Goal: Task Accomplishment & Management: Complete application form

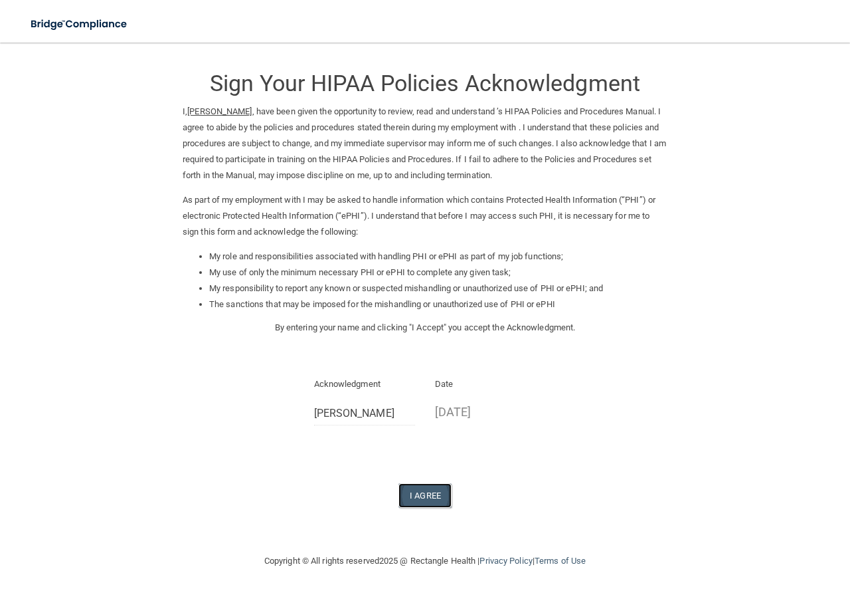
click at [432, 486] on button "I Agree" at bounding box center [425, 495] width 53 height 25
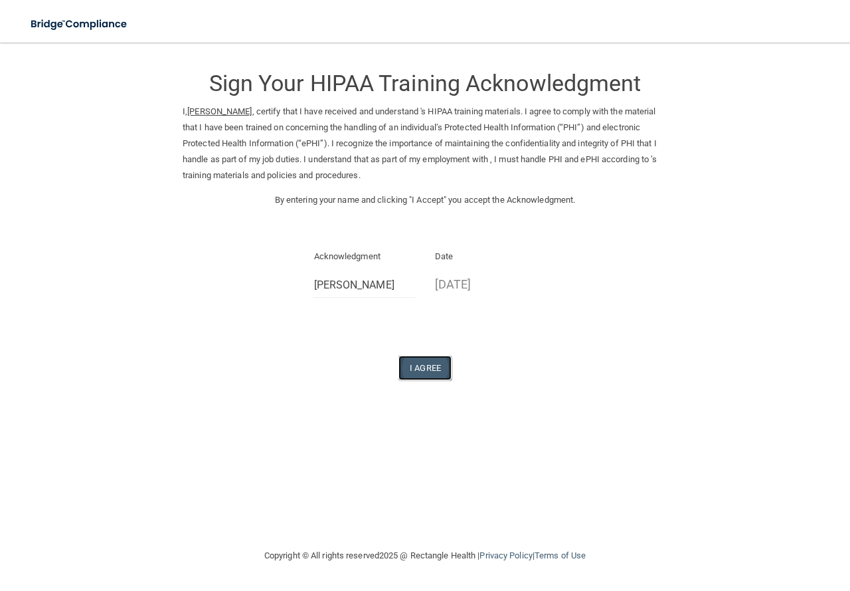
click at [412, 371] on button "I Agree" at bounding box center [425, 367] width 53 height 25
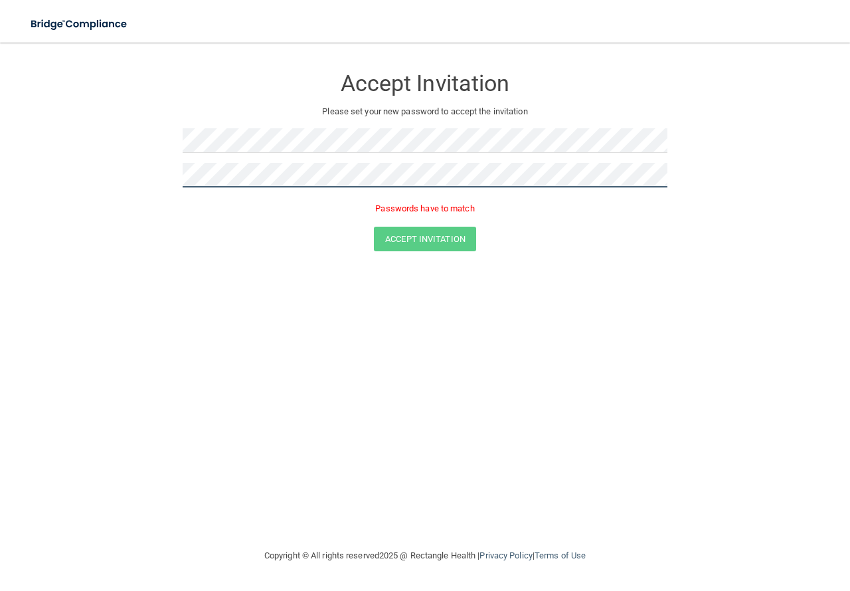
click at [374, 227] on button "Accept Invitation" at bounding box center [425, 239] width 102 height 25
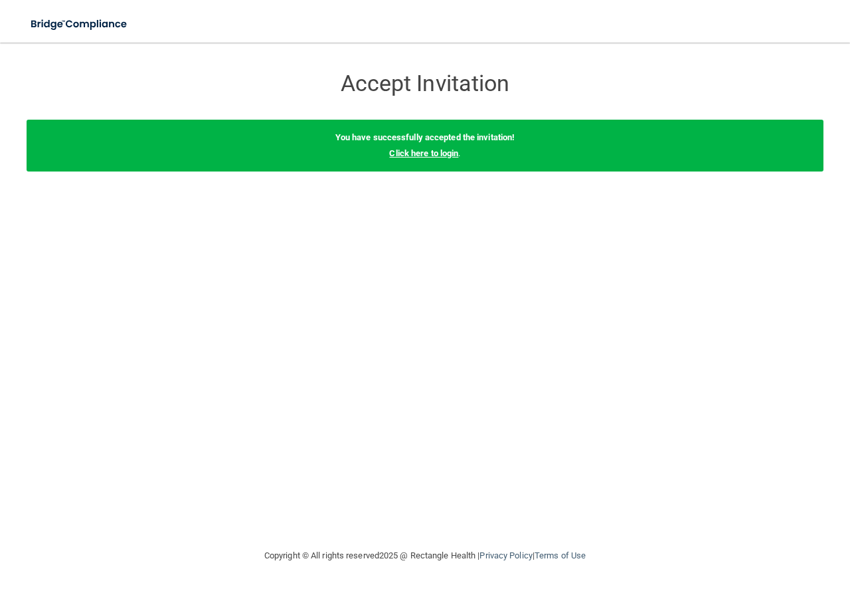
click at [422, 155] on link "Click here to login" at bounding box center [423, 153] width 69 height 10
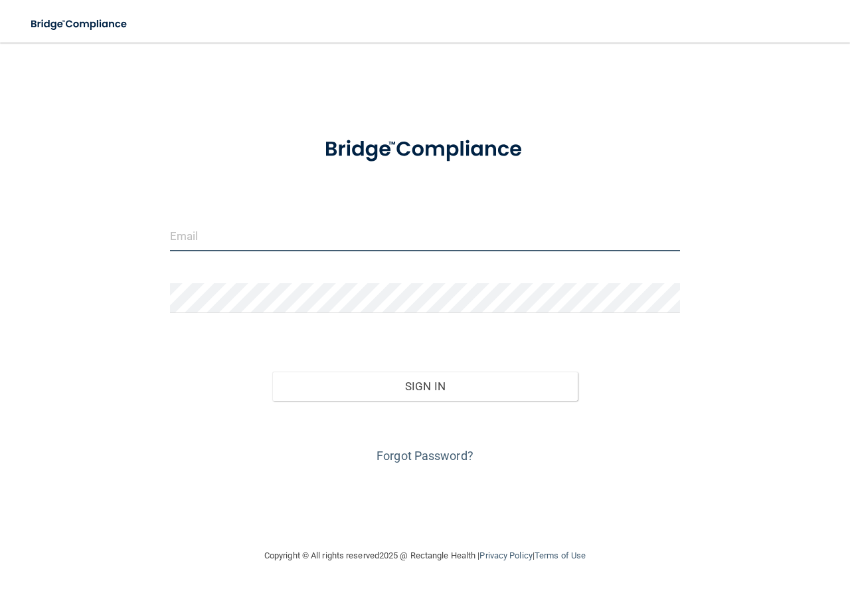
click at [271, 240] on input "email" at bounding box center [425, 236] width 510 height 30
type input "[EMAIL_ADDRESS][DOMAIN_NAME]"
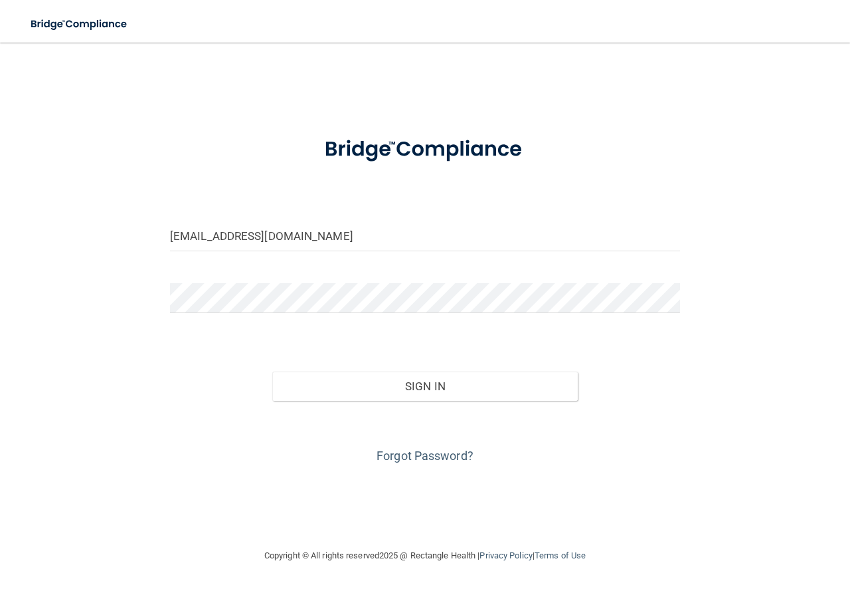
click at [232, 297] on form "[EMAIL_ADDRESS][DOMAIN_NAME] Invalid email/password. You don't have permission …" at bounding box center [425, 294] width 510 height 345
click at [272, 371] on button "Sign In" at bounding box center [425, 385] width 306 height 29
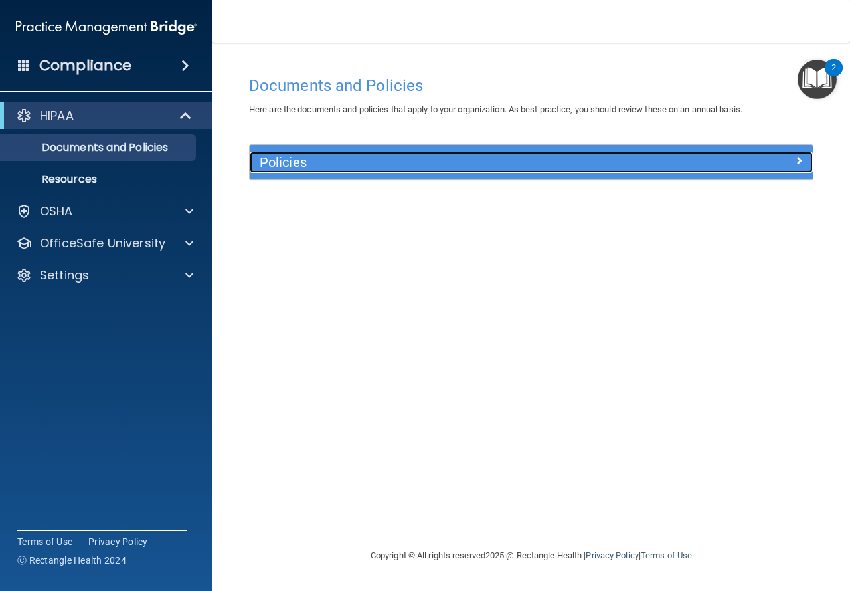
click at [645, 166] on h5 "Policies" at bounding box center [461, 162] width 403 height 15
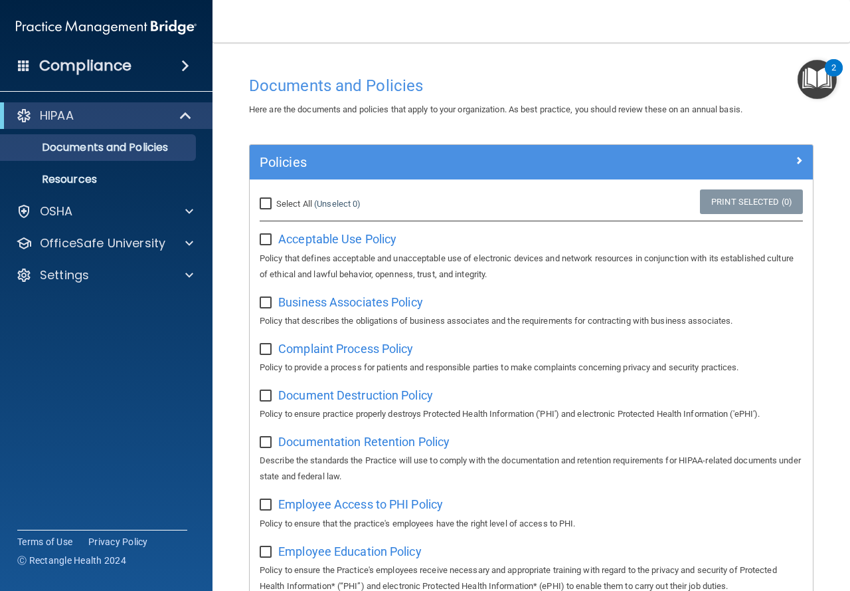
click at [264, 236] on input "checkbox" at bounding box center [267, 239] width 15 height 11
click at [341, 242] on span "Acceptable Use Policy" at bounding box center [337, 239] width 118 height 14
click at [326, 301] on span "Business Associates Policy" at bounding box center [350, 302] width 145 height 14
click at [266, 239] on input "checkbox" at bounding box center [267, 239] width 15 height 11
checkbox input "false"
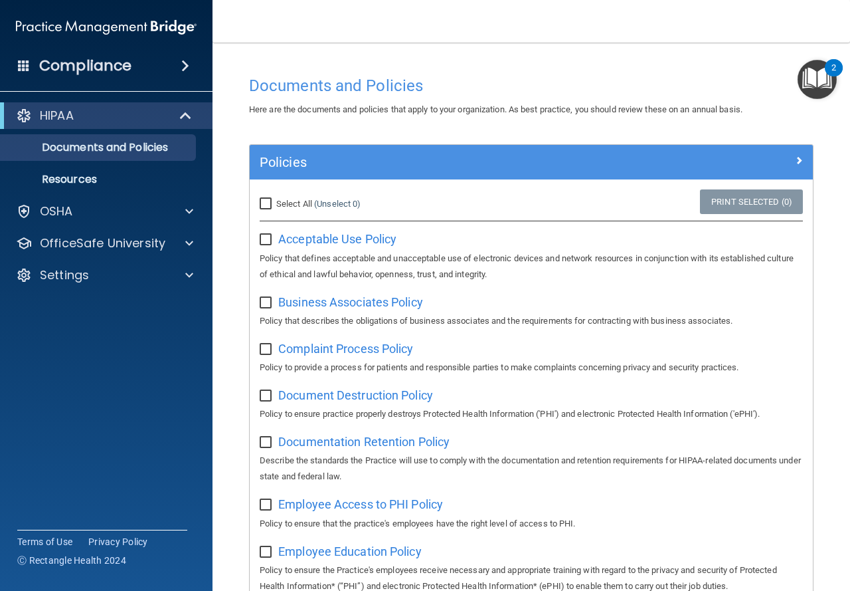
scroll to position [66, 0]
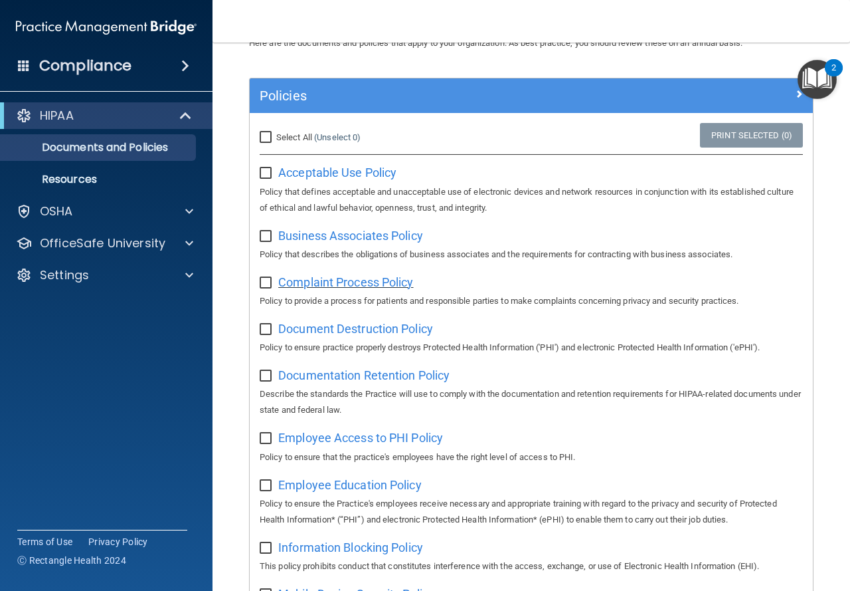
click at [327, 278] on span "Complaint Process Policy" at bounding box center [345, 282] width 135 height 14
click at [351, 325] on span "Document Destruction Policy" at bounding box center [355, 328] width 155 height 14
click at [347, 373] on span "Documentation Retention Policy" at bounding box center [363, 375] width 171 height 14
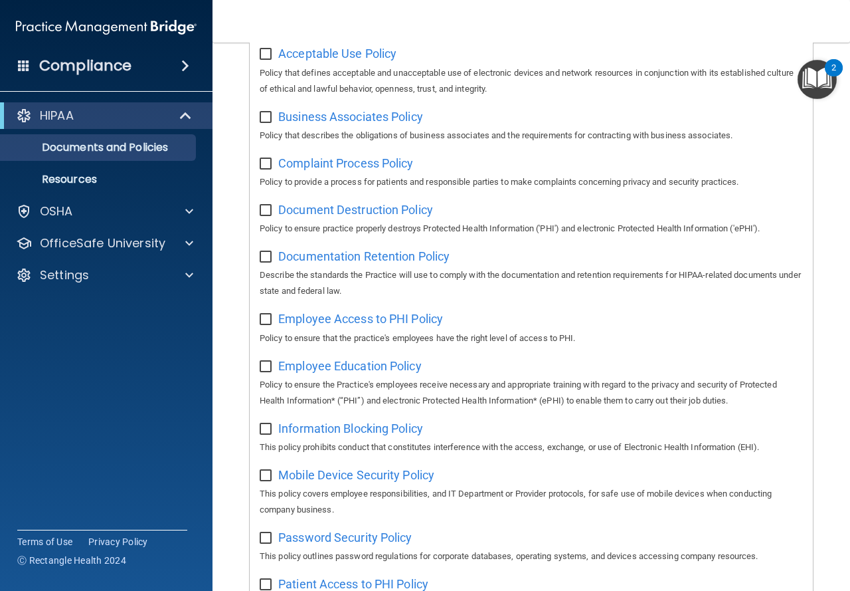
scroll to position [266, 0]
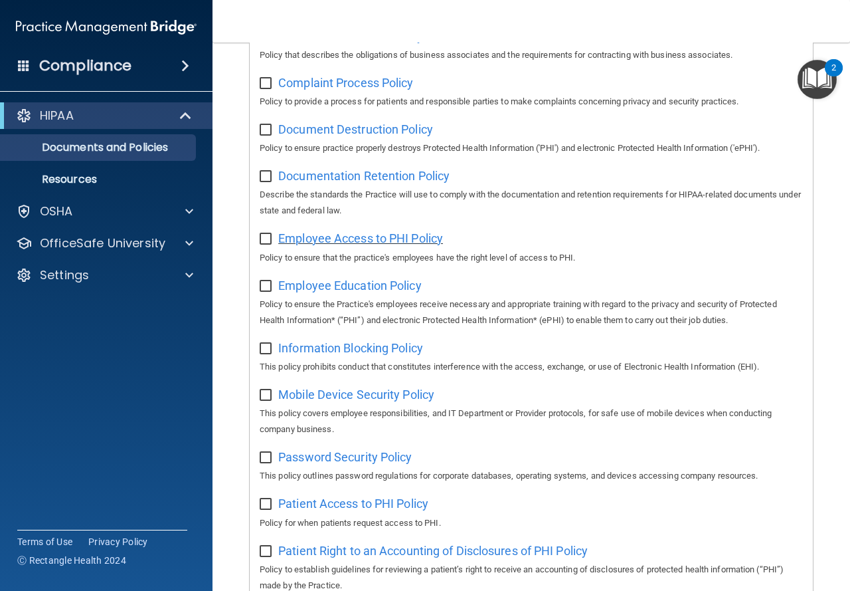
click at [372, 245] on span "Employee Access to PHI Policy" at bounding box center [360, 238] width 165 height 14
click at [99, 184] on p "Resources" at bounding box center [99, 179] width 181 height 13
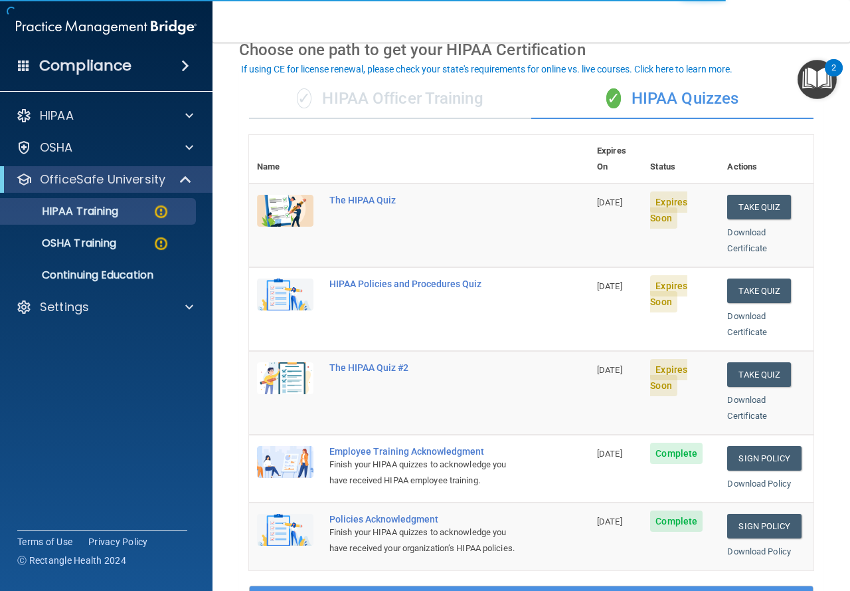
scroll to position [133, 0]
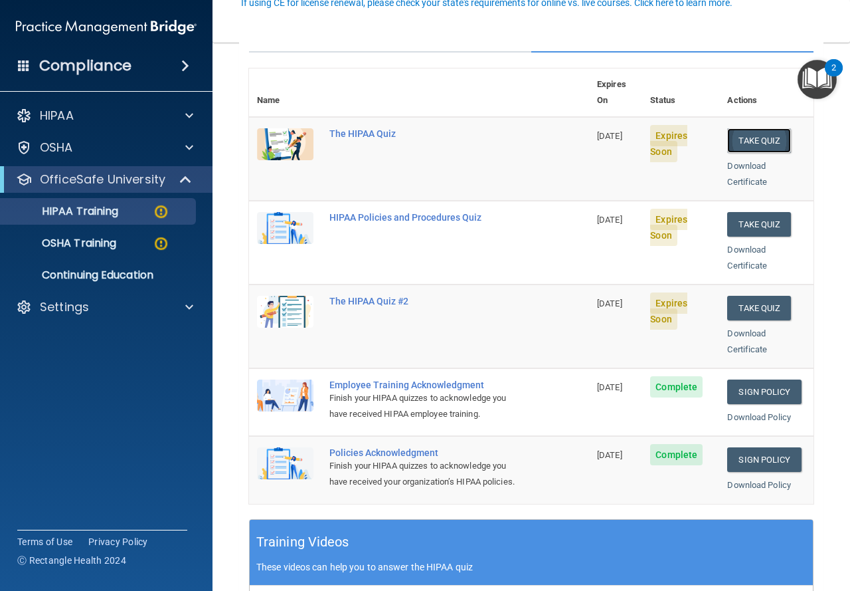
click at [747, 132] on button "Take Quiz" at bounding box center [759, 140] width 64 height 25
